Goal: Find specific page/section: Find specific page/section

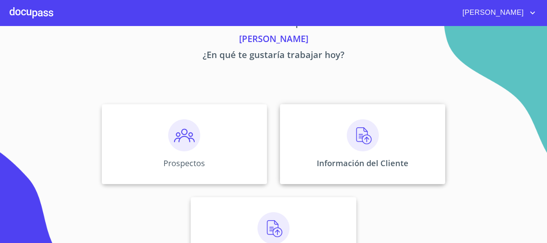
scroll to position [40, 0]
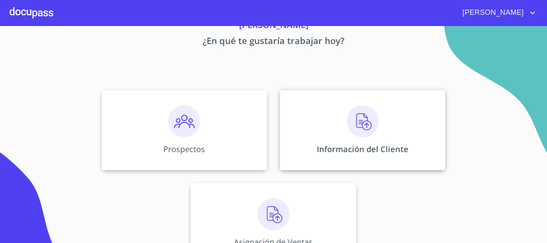
click at [352, 125] on img at bounding box center [363, 121] width 32 height 32
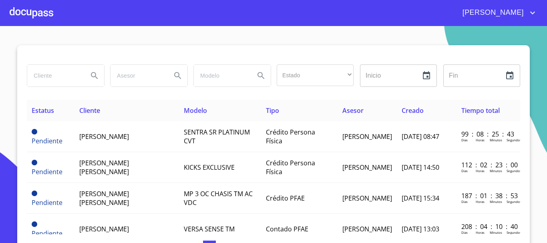
click at [56, 74] on input "search" at bounding box center [54, 76] width 54 height 22
click at [93, 76] on icon "Search" at bounding box center [95, 76] width 10 height 10
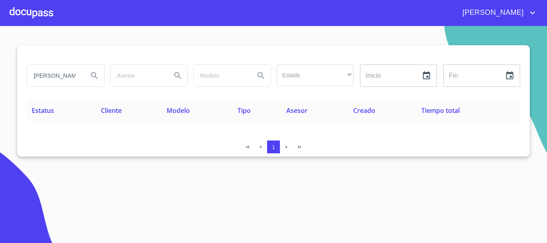
click at [74, 77] on input "[PERSON_NAME]" at bounding box center [54, 76] width 54 height 22
type input "[PERSON_NAME]"
click at [94, 76] on icon "Search" at bounding box center [95, 76] width 10 height 10
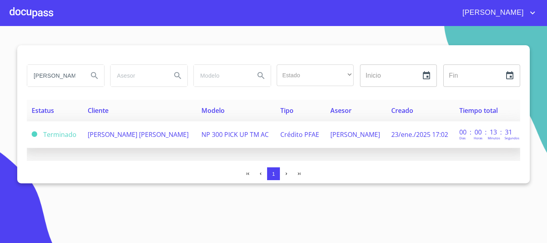
click at [253, 135] on span "NP 300 PICK UP TM AC" at bounding box center [234, 134] width 67 height 9
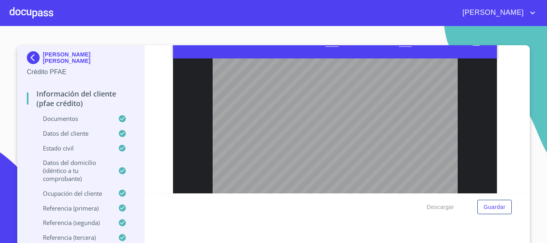
scroll to position [521, 0]
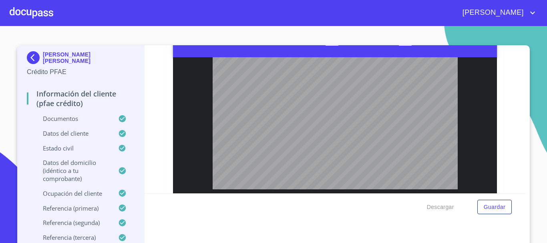
type input "1"
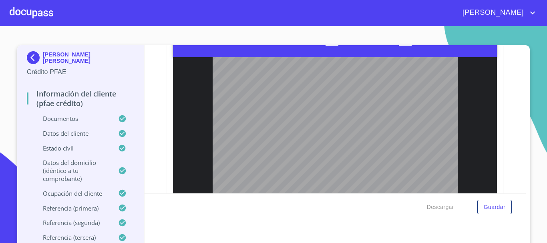
scroll to position [0, 0]
